Goal: Task Accomplishment & Management: Complete application form

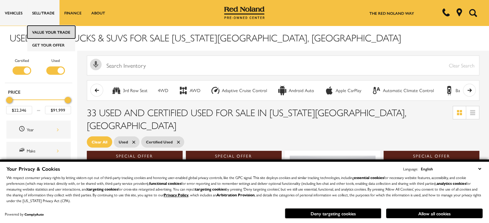
click at [50, 33] on link "Value Your Trade" at bounding box center [51, 32] width 48 height 13
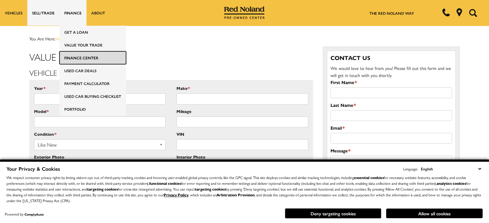
click at [89, 59] on link "Finance Center" at bounding box center [92, 57] width 67 height 13
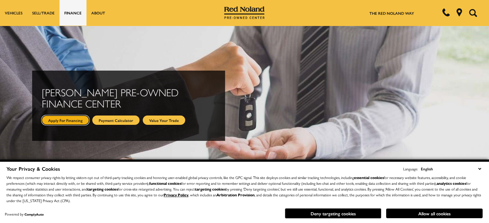
click at [71, 122] on link "Apply For Financing" at bounding box center [65, 120] width 47 height 9
